Goal: Find specific page/section: Find specific page/section

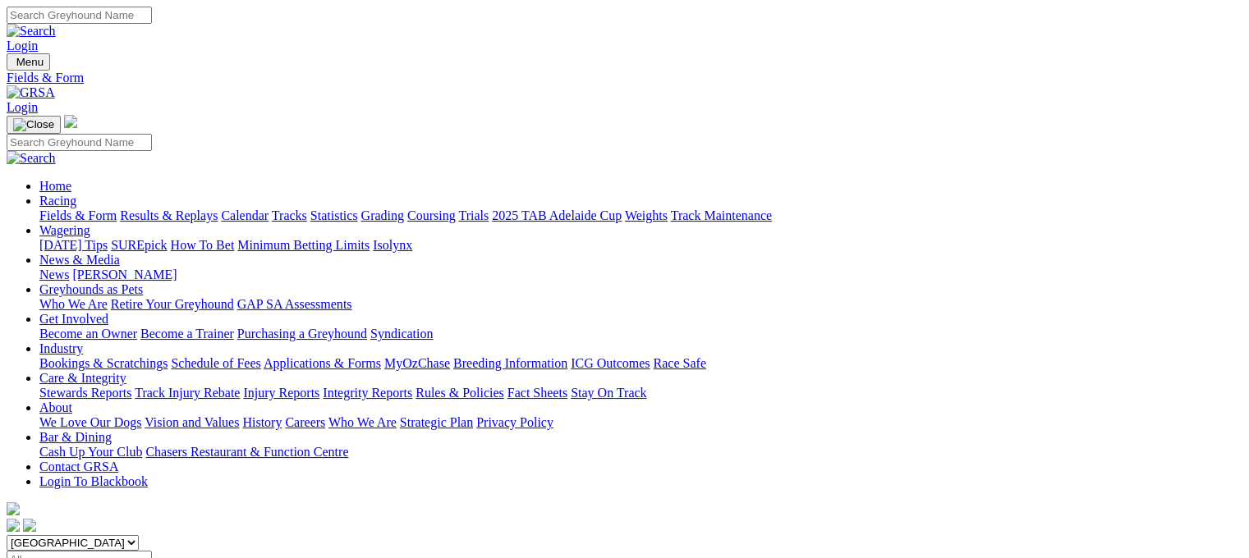
click at [66, 209] on link "Fields & Form" at bounding box center [77, 216] width 77 height 14
click at [83, 209] on link "Fields & Form" at bounding box center [77, 216] width 77 height 14
